Goal: Information Seeking & Learning: Learn about a topic

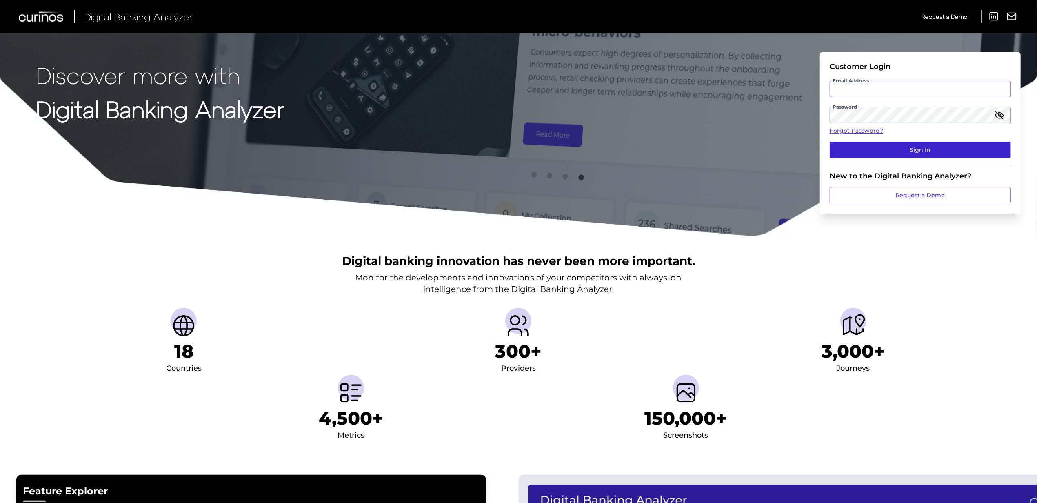
type input "[EMAIL_ADDRESS][PERSON_NAME][DOMAIN_NAME]"
click at [973, 155] on button "Sign In" at bounding box center [920, 150] width 181 height 16
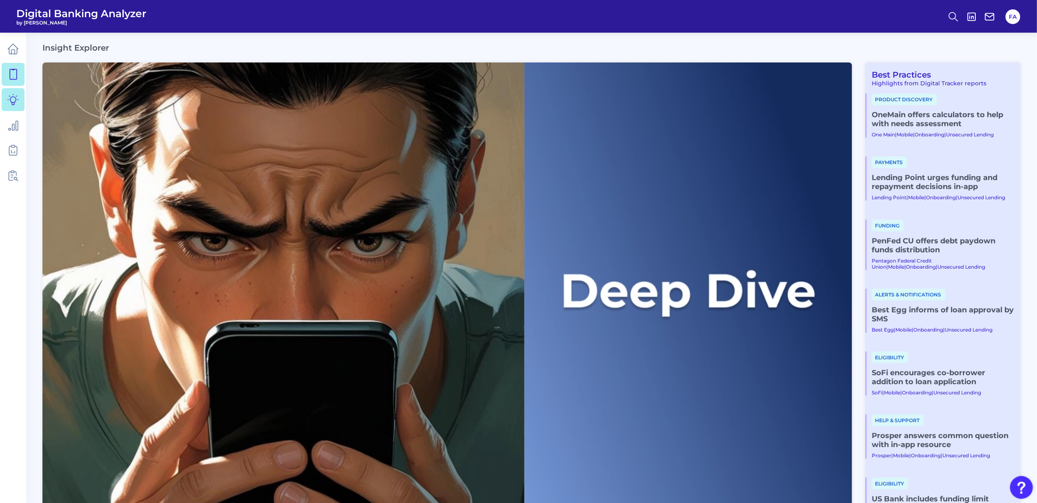
drag, startPoint x: 33, startPoint y: 61, endPoint x: 20, endPoint y: 71, distance: 15.8
click at [20, 71] on link at bounding box center [13, 74] width 23 height 23
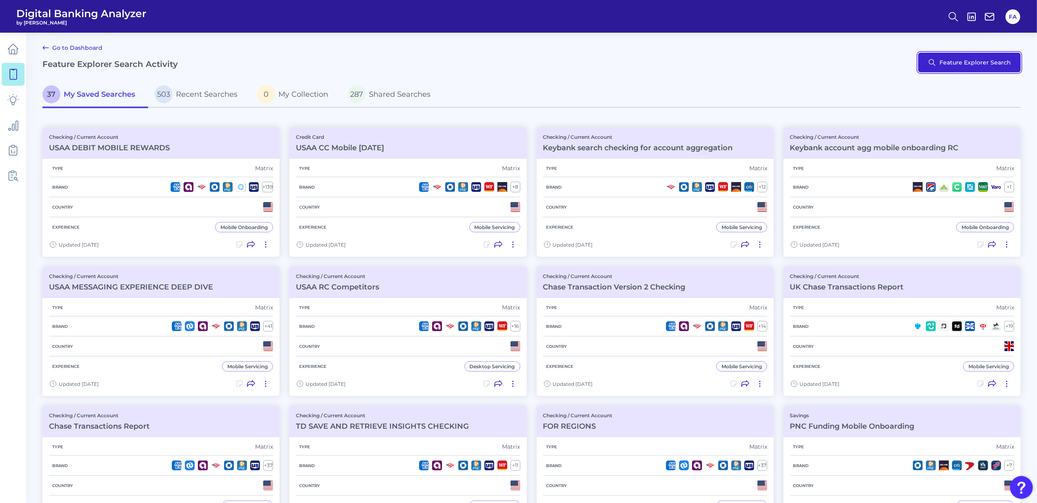
click at [980, 69] on button "Feature Explorer Search" at bounding box center [970, 63] width 102 height 20
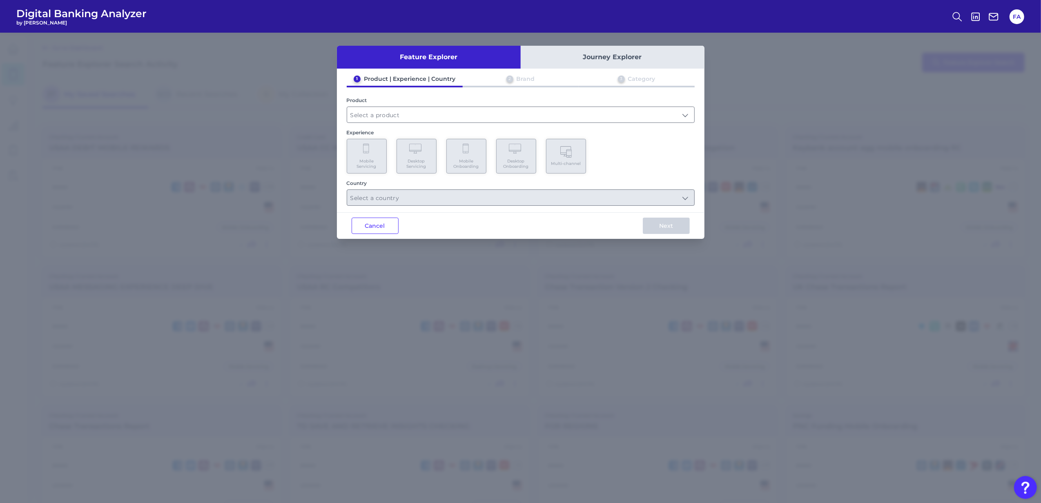
click at [516, 125] on div "1 Product | Experience | Country 2 Brand 3 Category Product Experience Mobile S…" at bounding box center [520, 140] width 367 height 131
click at [521, 123] on div "1 Product | Experience | Country 2 Brand 3 Category Product Experience Mobile S…" at bounding box center [520, 140] width 367 height 131
click at [520, 123] on div "1 Product | Experience | Country 2 Brand 3 Category Product Experience Mobile S…" at bounding box center [520, 140] width 367 height 131
click at [508, 113] on input "text" at bounding box center [520, 115] width 347 height 16
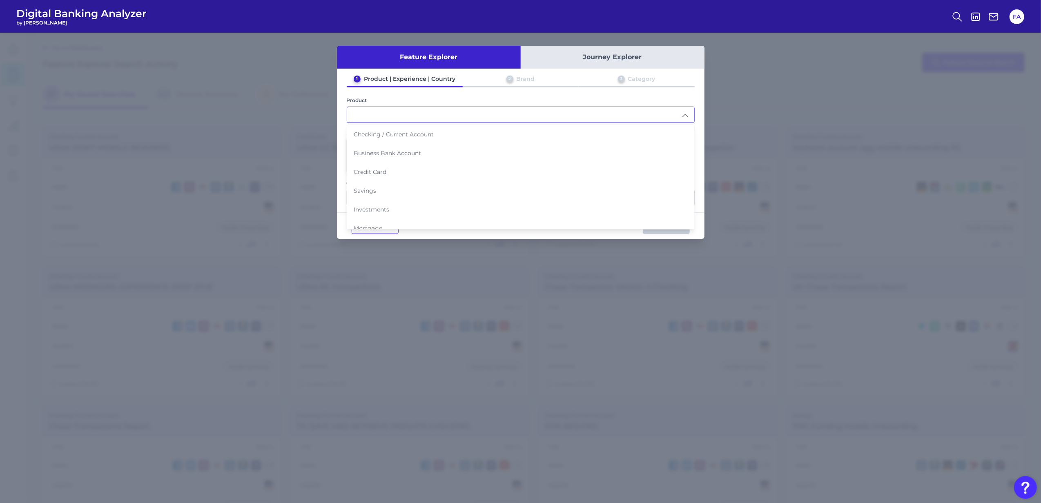
drag, startPoint x: 475, startPoint y: 131, endPoint x: 490, endPoint y: 146, distance: 21.1
click at [476, 131] on li "Checking / Current Account" at bounding box center [520, 134] width 347 height 19
type input "Checking / Current Account"
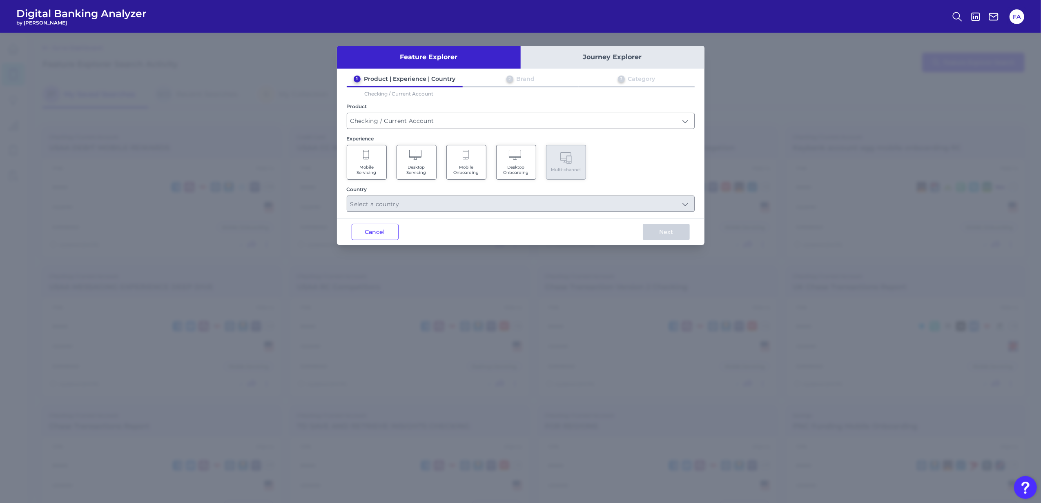
click at [644, 171] on div "Mobile Servicing Desktop Servicing Mobile Onboarding Desktop Onboarding Multi-c…" at bounding box center [521, 162] width 348 height 35
drag, startPoint x: 365, startPoint y: 168, endPoint x: 397, endPoint y: 185, distance: 36.5
click at [364, 168] on span "Mobile Servicing" at bounding box center [366, 170] width 31 height 11
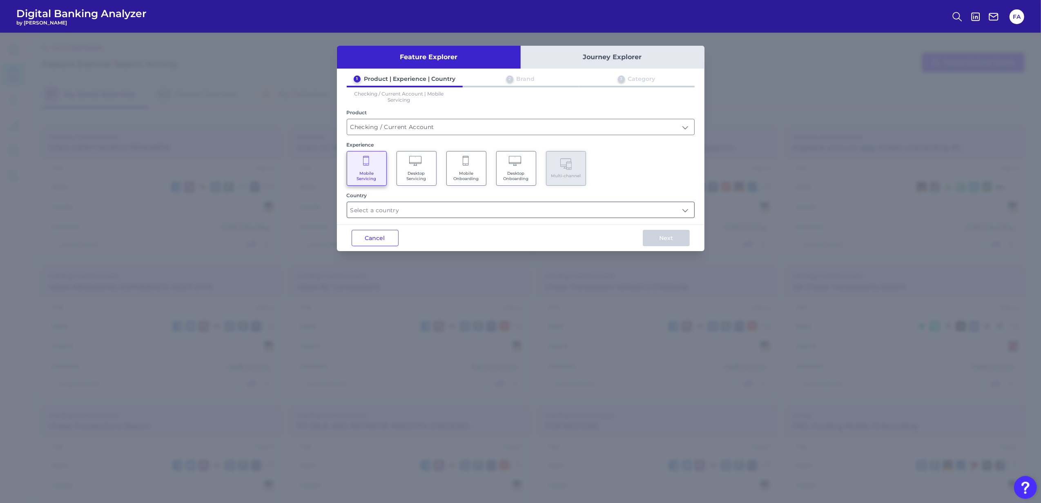
drag, startPoint x: 524, startPoint y: 211, endPoint x: 518, endPoint y: 213, distance: 6.1
click at [518, 211] on input "text" at bounding box center [520, 210] width 347 height 16
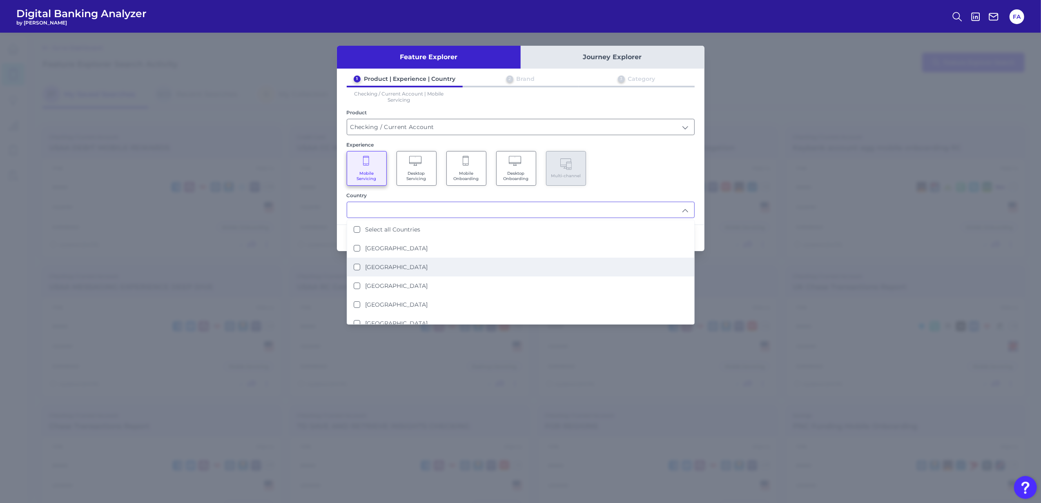
drag, startPoint x: 518, startPoint y: 270, endPoint x: 542, endPoint y: 249, distance: 32.4
click at [515, 270] on li "[GEOGRAPHIC_DATA]" at bounding box center [520, 267] width 347 height 19
type input "[GEOGRAPHIC_DATA]"
click at [616, 192] on div "Country" at bounding box center [521, 195] width 348 height 6
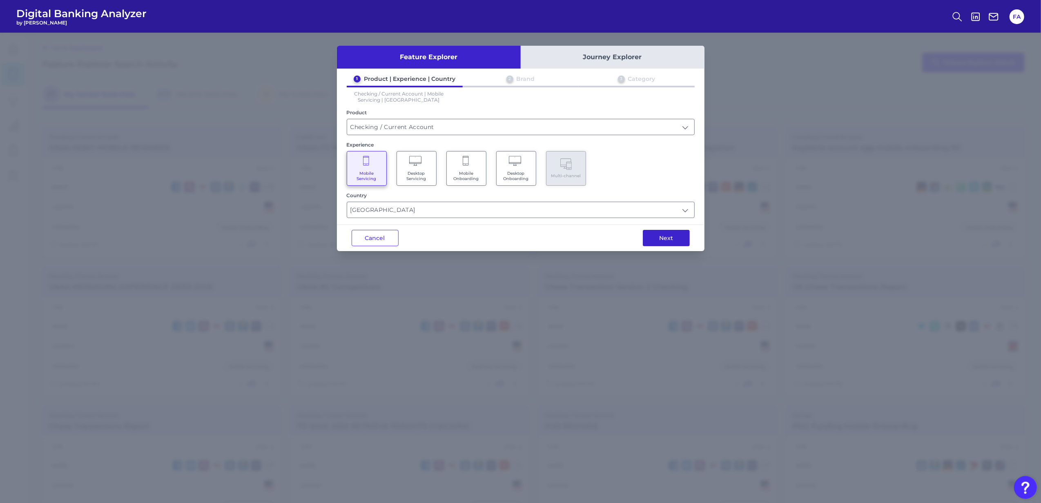
click at [655, 244] on button "Next" at bounding box center [666, 238] width 47 height 16
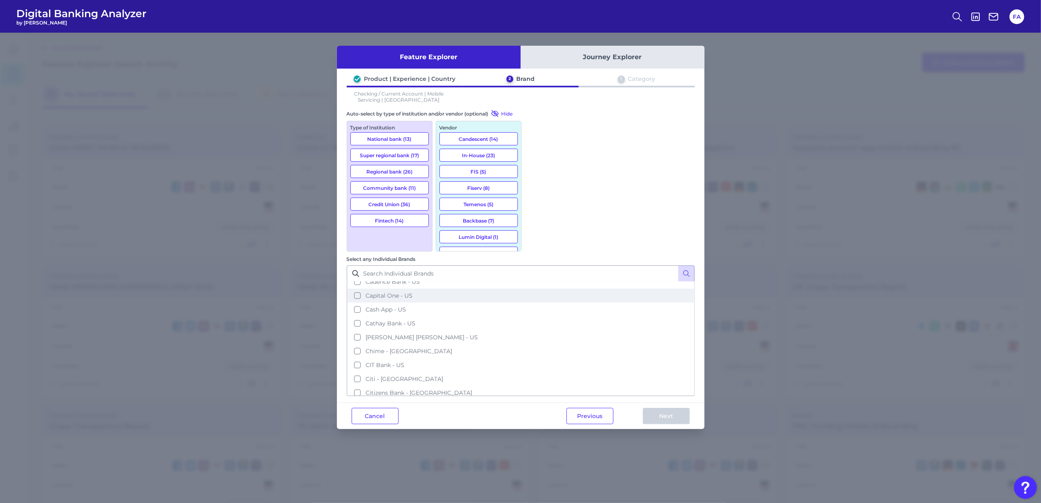
scroll to position [290, 0]
click at [412, 301] on span "Capital One - US" at bounding box center [388, 304] width 47 height 7
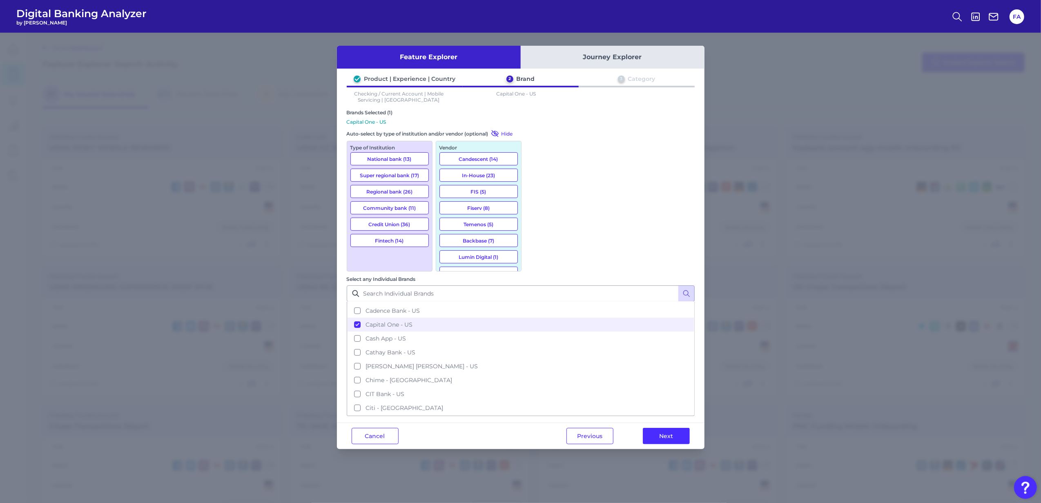
click at [654, 423] on div "Previous Next" at bounding box center [628, 436] width 153 height 26
click at [665, 428] on button "Next" at bounding box center [666, 436] width 47 height 16
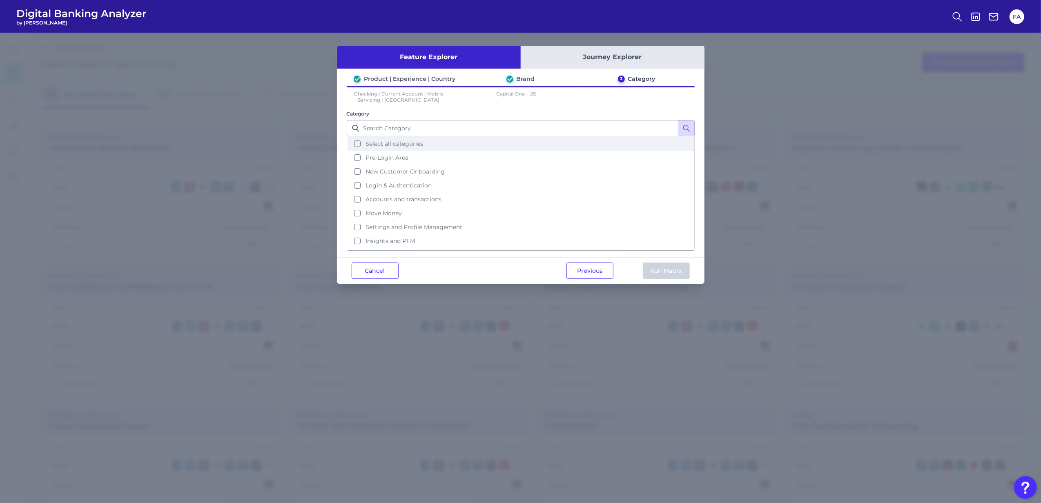
click at [449, 142] on button "Select all categories" at bounding box center [520, 144] width 346 height 14
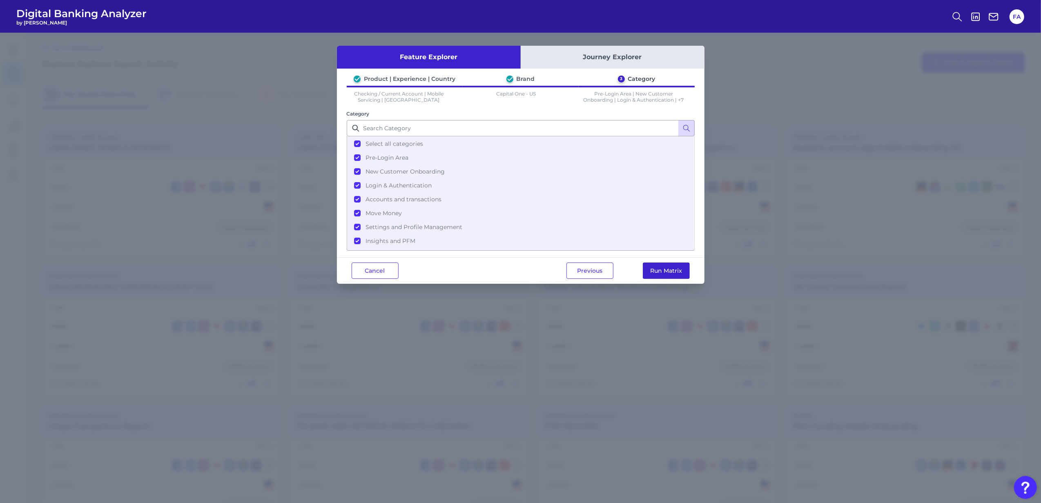
click at [654, 268] on button "Run Matrix" at bounding box center [666, 271] width 47 height 16
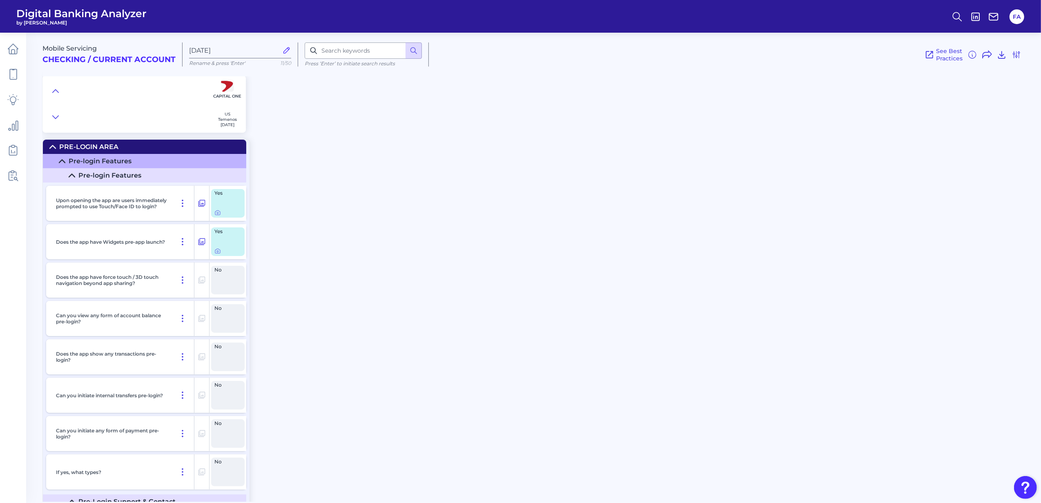
click at [67, 144] on div "Pre-Login Area" at bounding box center [88, 147] width 59 height 8
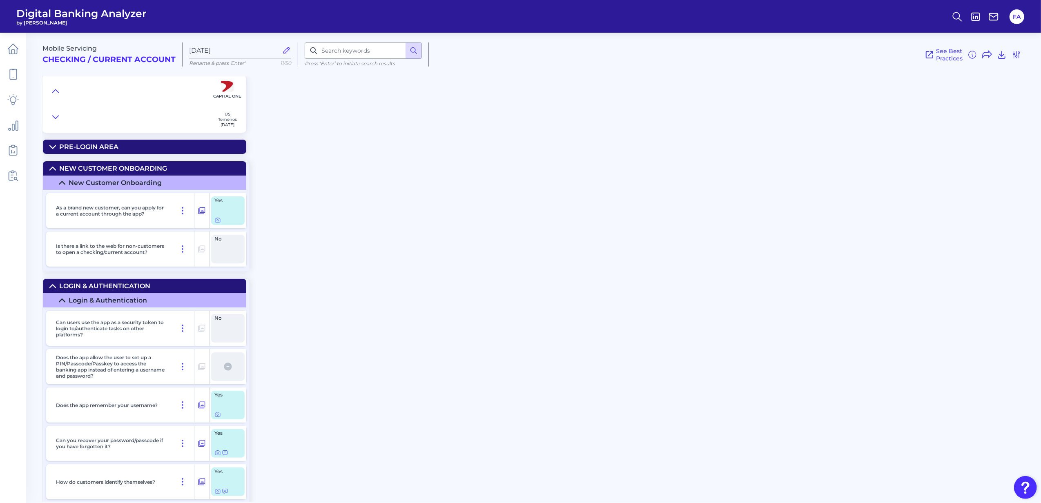
click at [67, 168] on div "New Customer Onboarding" at bounding box center [113, 169] width 108 height 8
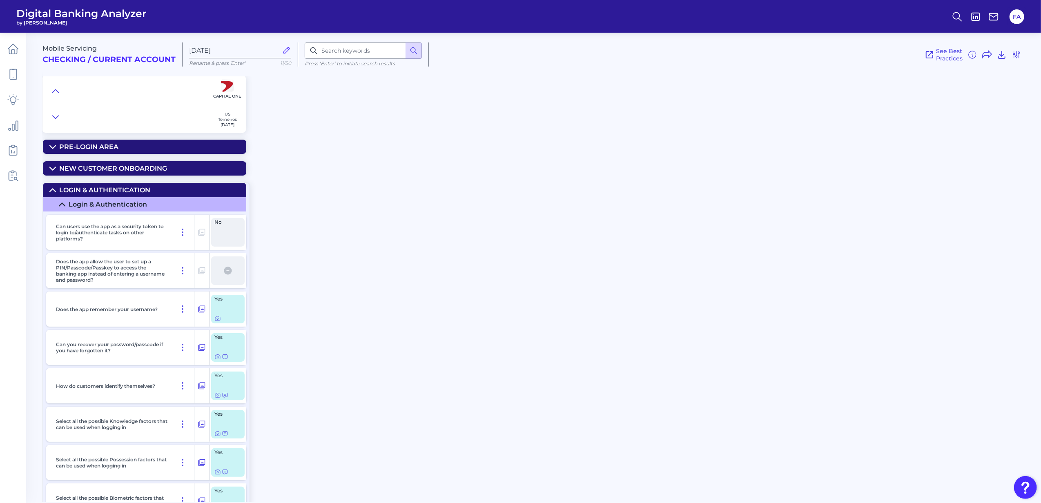
click at [71, 194] on div "Login & Authentication" at bounding box center [104, 190] width 91 height 8
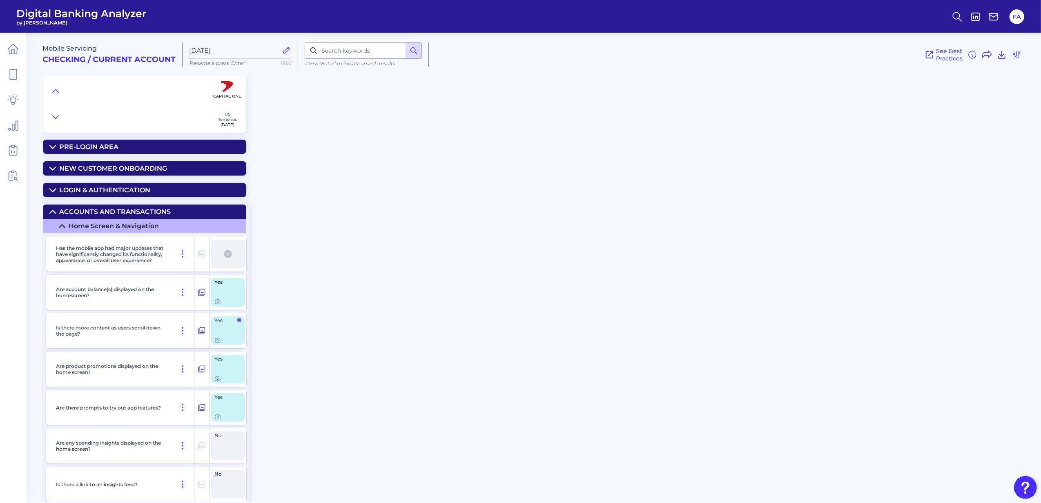
click at [77, 209] on summary "Accounts and transactions" at bounding box center [144, 212] width 203 height 14
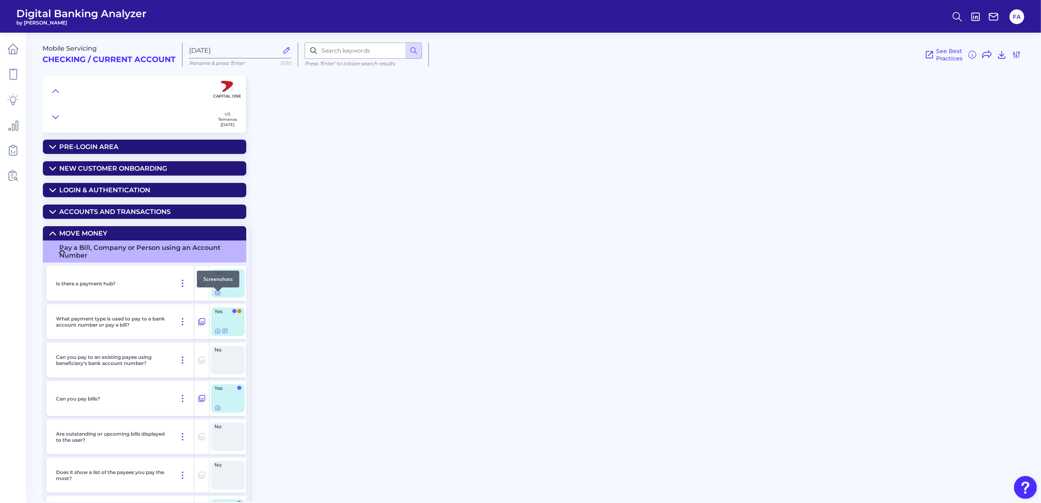
click at [217, 294] on div at bounding box center [218, 291] width 8 height 8
click at [219, 296] on icon at bounding box center [217, 292] width 7 height 7
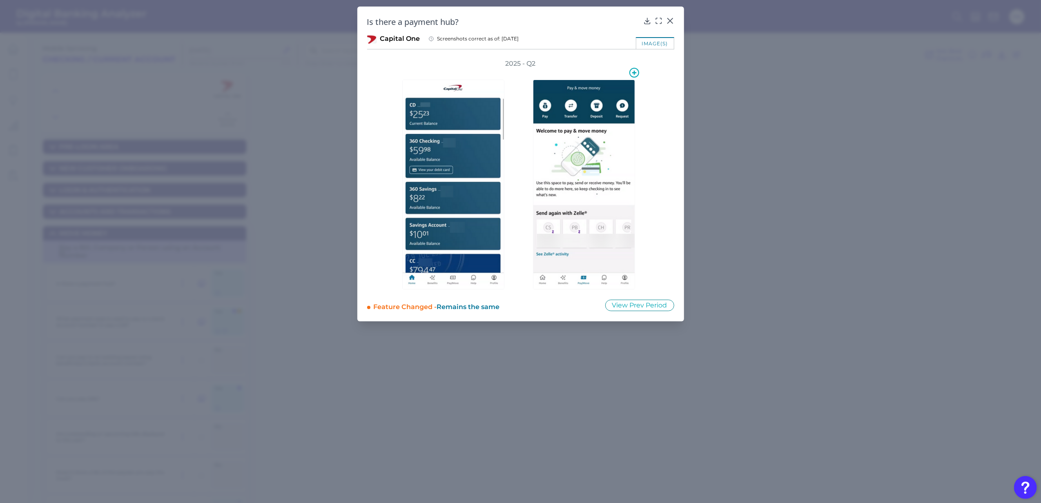
drag, startPoint x: 590, startPoint y: 147, endPoint x: 575, endPoint y: 138, distance: 18.0
click at [563, 128] on img at bounding box center [584, 185] width 102 height 210
click at [592, 175] on img at bounding box center [584, 185] width 102 height 210
click at [673, 18] on icon at bounding box center [670, 21] width 8 height 8
